Goal: Entertainment & Leisure: Consume media (video, audio)

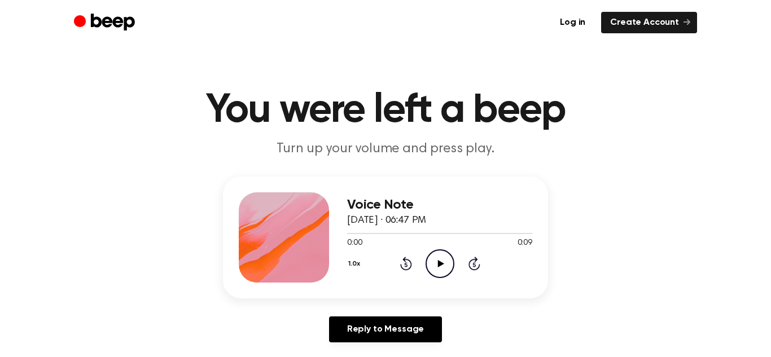
click at [449, 269] on icon "Play Audio" at bounding box center [440, 263] width 29 height 29
click at [449, 269] on icon "Pause Audio" at bounding box center [440, 263] width 29 height 29
click at [449, 269] on icon "Play Audio" at bounding box center [440, 263] width 29 height 29
click at [401, 265] on icon "Rewind 5 seconds" at bounding box center [406, 263] width 12 height 15
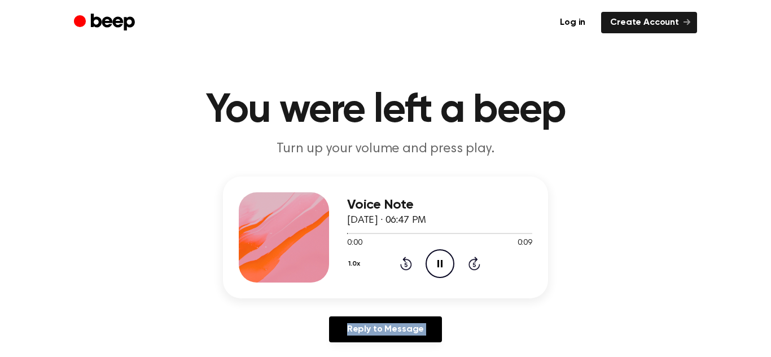
click at [401, 265] on icon "Rewind 5 seconds" at bounding box center [406, 263] width 12 height 15
click at [446, 266] on icon "Play Audio" at bounding box center [440, 263] width 29 height 29
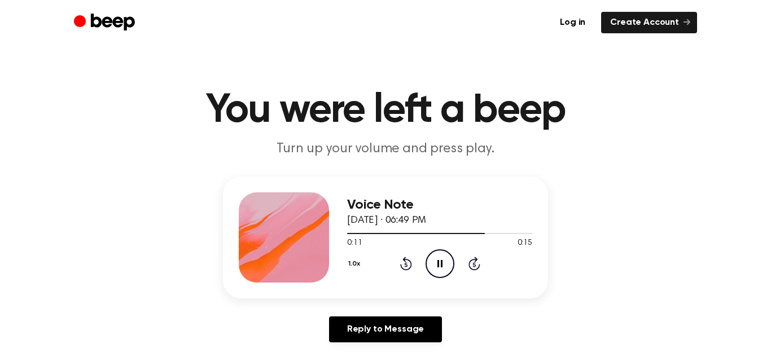
click at [405, 261] on icon at bounding box center [406, 264] width 12 height 14
click at [405, 262] on icon "Rewind 5 seconds" at bounding box center [406, 263] width 12 height 15
click at [405, 260] on icon at bounding box center [406, 264] width 12 height 14
click at [404, 263] on icon "Rewind 5 seconds" at bounding box center [406, 263] width 12 height 15
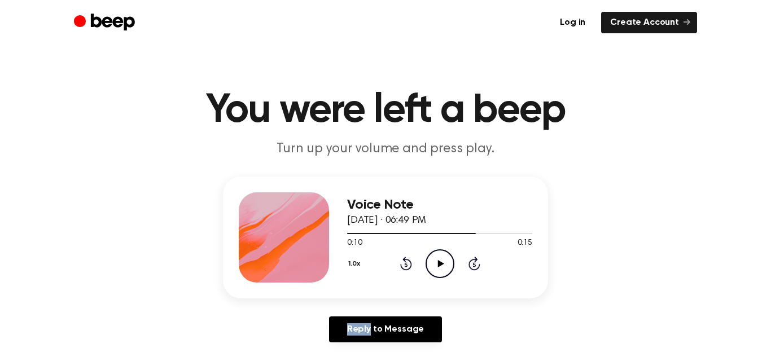
click at [404, 263] on icon "Rewind 5 seconds" at bounding box center [406, 263] width 12 height 15
click at [404, 263] on icon at bounding box center [405, 265] width 3 height 5
click at [446, 269] on icon "Play Audio" at bounding box center [440, 263] width 29 height 29
click at [409, 261] on icon at bounding box center [406, 264] width 12 height 14
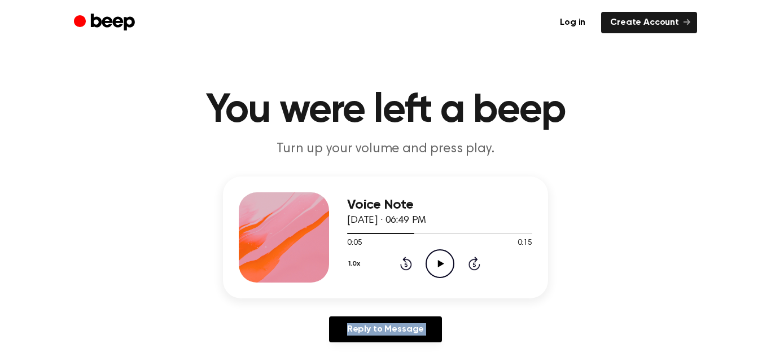
click at [409, 261] on icon at bounding box center [406, 264] width 12 height 14
click at [410, 261] on icon "Rewind 5 seconds" at bounding box center [406, 263] width 12 height 15
click at [440, 261] on icon "Play Audio" at bounding box center [440, 263] width 29 height 29
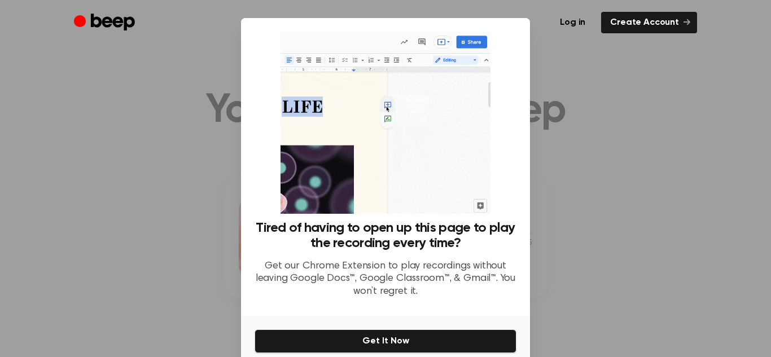
click at [558, 58] on div at bounding box center [385, 178] width 771 height 357
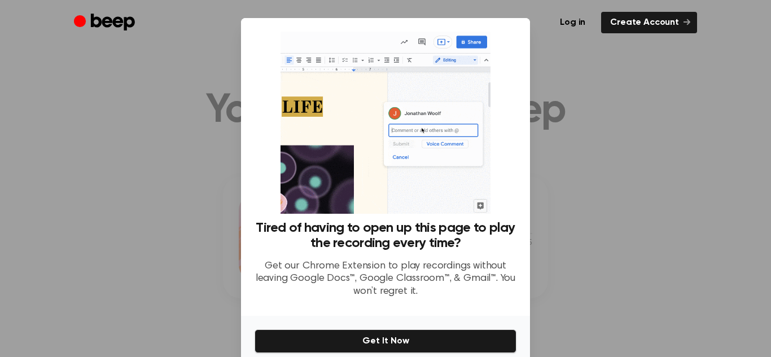
scroll to position [50, 0]
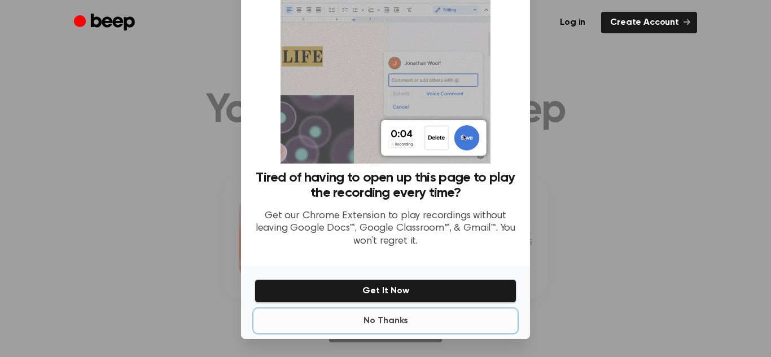
click at [403, 321] on button "No Thanks" at bounding box center [386, 321] width 262 height 23
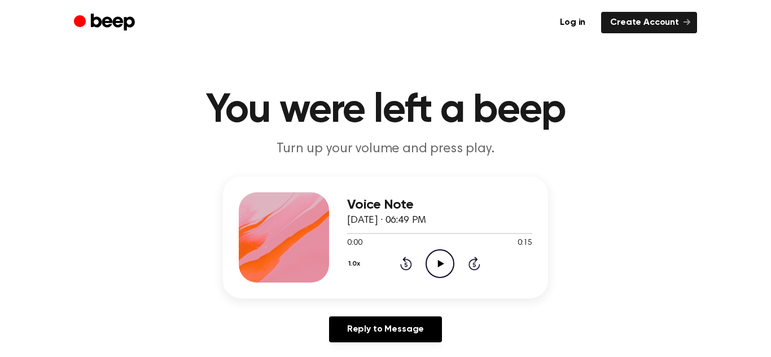
click at [438, 274] on icon "Play Audio" at bounding box center [440, 263] width 29 height 29
click at [439, 258] on icon "Play Audio" at bounding box center [440, 263] width 29 height 29
click at [409, 263] on icon "Rewind 5 seconds" at bounding box center [406, 263] width 12 height 15
click at [438, 269] on icon "Play Audio" at bounding box center [440, 263] width 29 height 29
